Goal: Find specific page/section: Find specific page/section

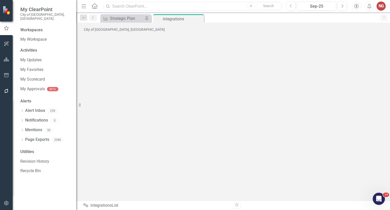
click at [120, 6] on input "text" at bounding box center [192, 6] width 179 height 9
type input "historic preservation"
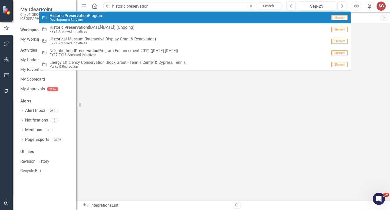
click at [103, 13] on span "Historic Preservation Program" at bounding box center [76, 15] width 54 height 5
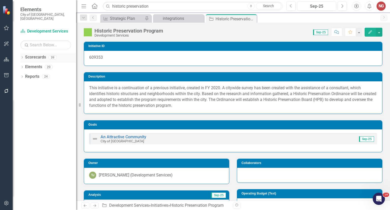
drag, startPoint x: 387, startPoint y: 0, endPoint x: 21, endPoint y: 53, distance: 369.5
click at [21, 56] on icon "Dropdown" at bounding box center [22, 57] width 4 height 3
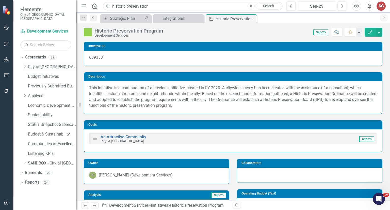
click at [34, 64] on link "City of [GEOGRAPHIC_DATA]" at bounding box center [52, 67] width 48 height 6
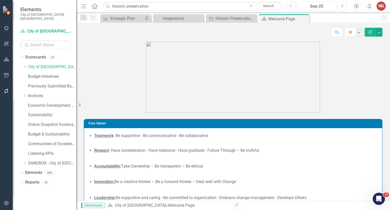
click at [96, 6] on icon at bounding box center [95, 5] width 6 height 5
